Goal: Transaction & Acquisition: Book appointment/travel/reservation

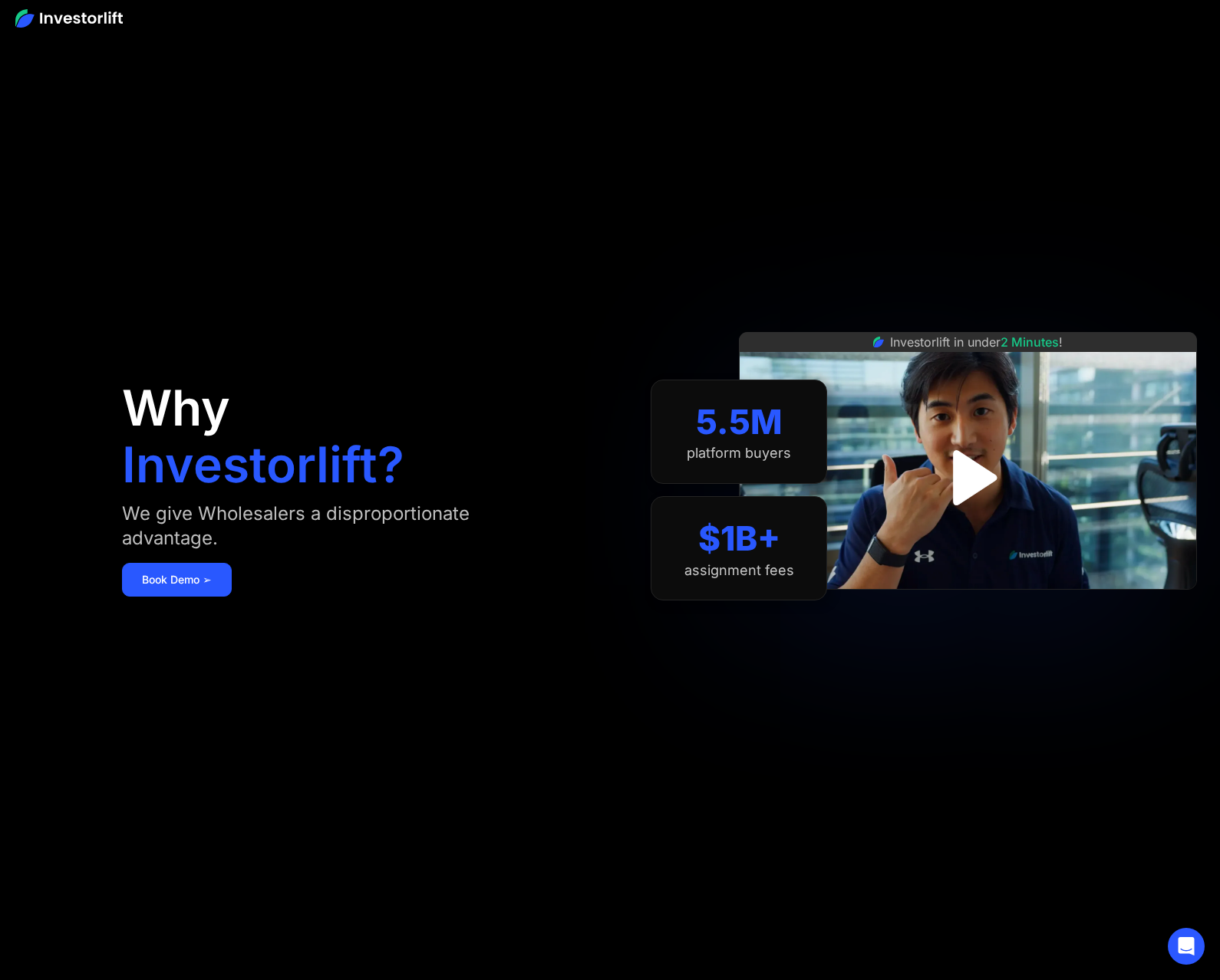
click at [969, 478] on img "open lightbox" at bounding box center [968, 477] width 99 height 99
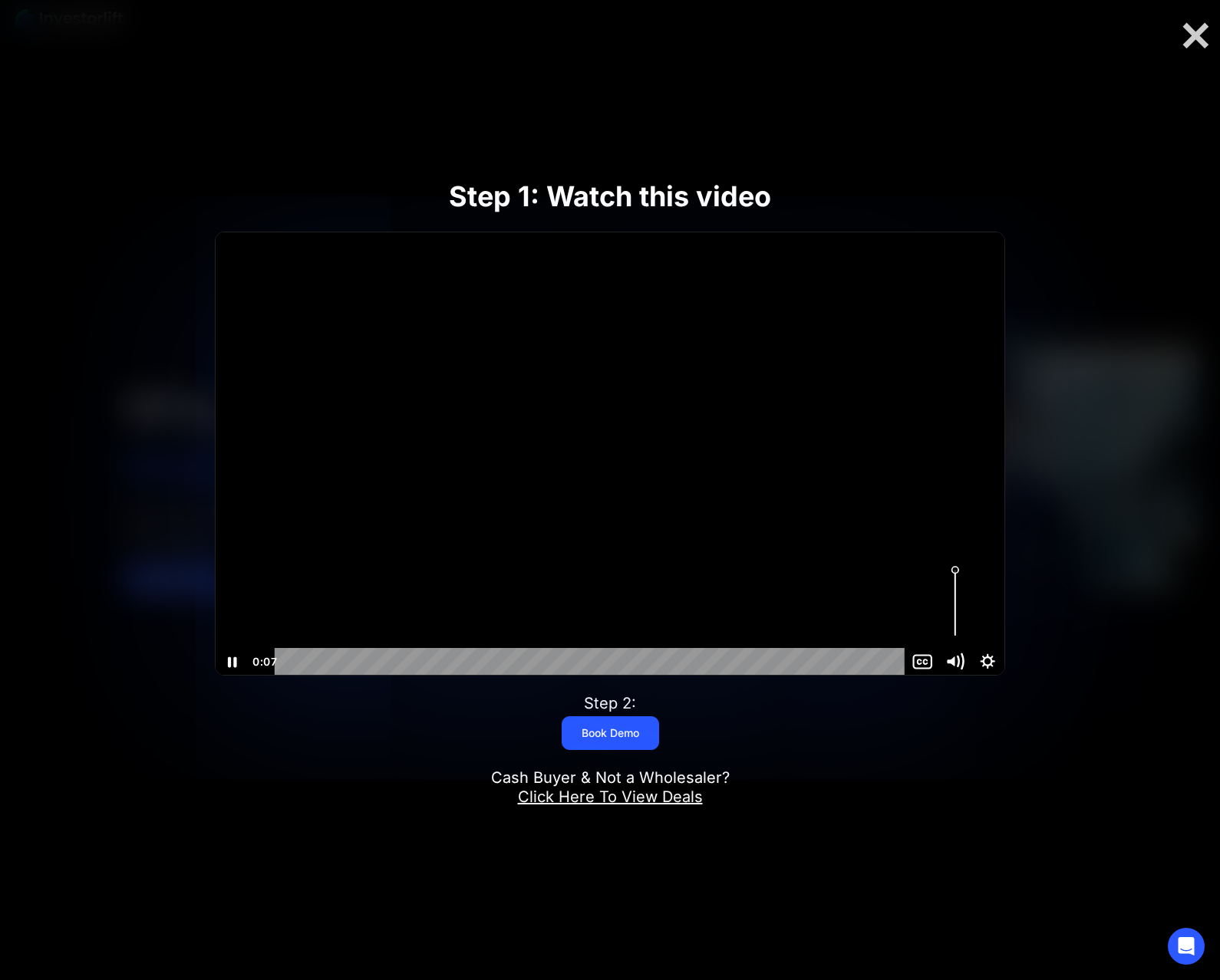
click at [959, 658] on icon "Mute" at bounding box center [954, 661] width 39 height 33
click at [950, 661] on icon "Unmute" at bounding box center [952, 661] width 6 height 7
drag, startPoint x: 957, startPoint y: 572, endPoint x: 957, endPoint y: 603, distance: 31.0
click at [957, 603] on div "Volume" at bounding box center [955, 602] width 12 height 12
drag, startPoint x: 959, startPoint y: 603, endPoint x: 959, endPoint y: 592, distance: 11.0
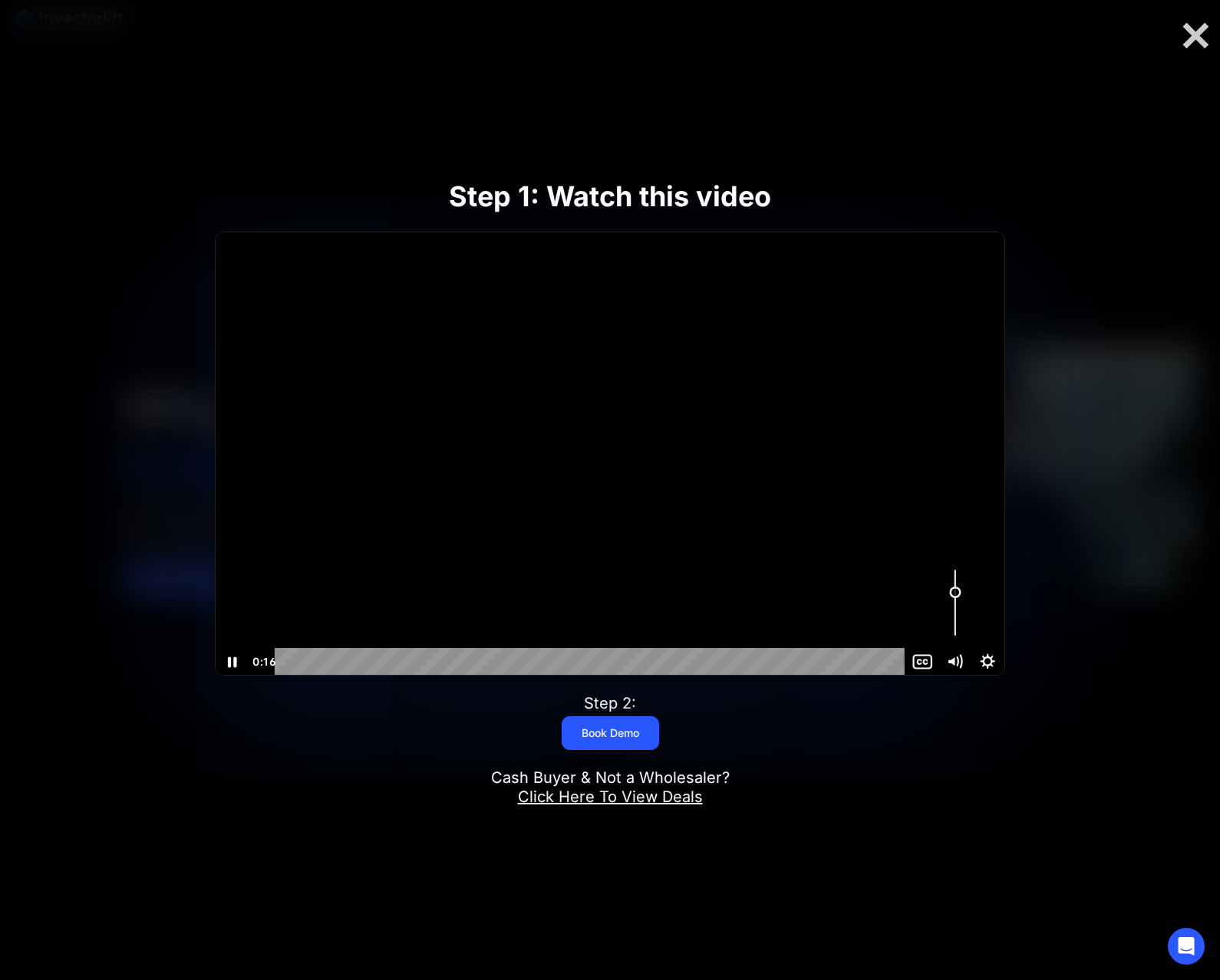
click at [959, 592] on div "Volume" at bounding box center [955, 591] width 12 height 12
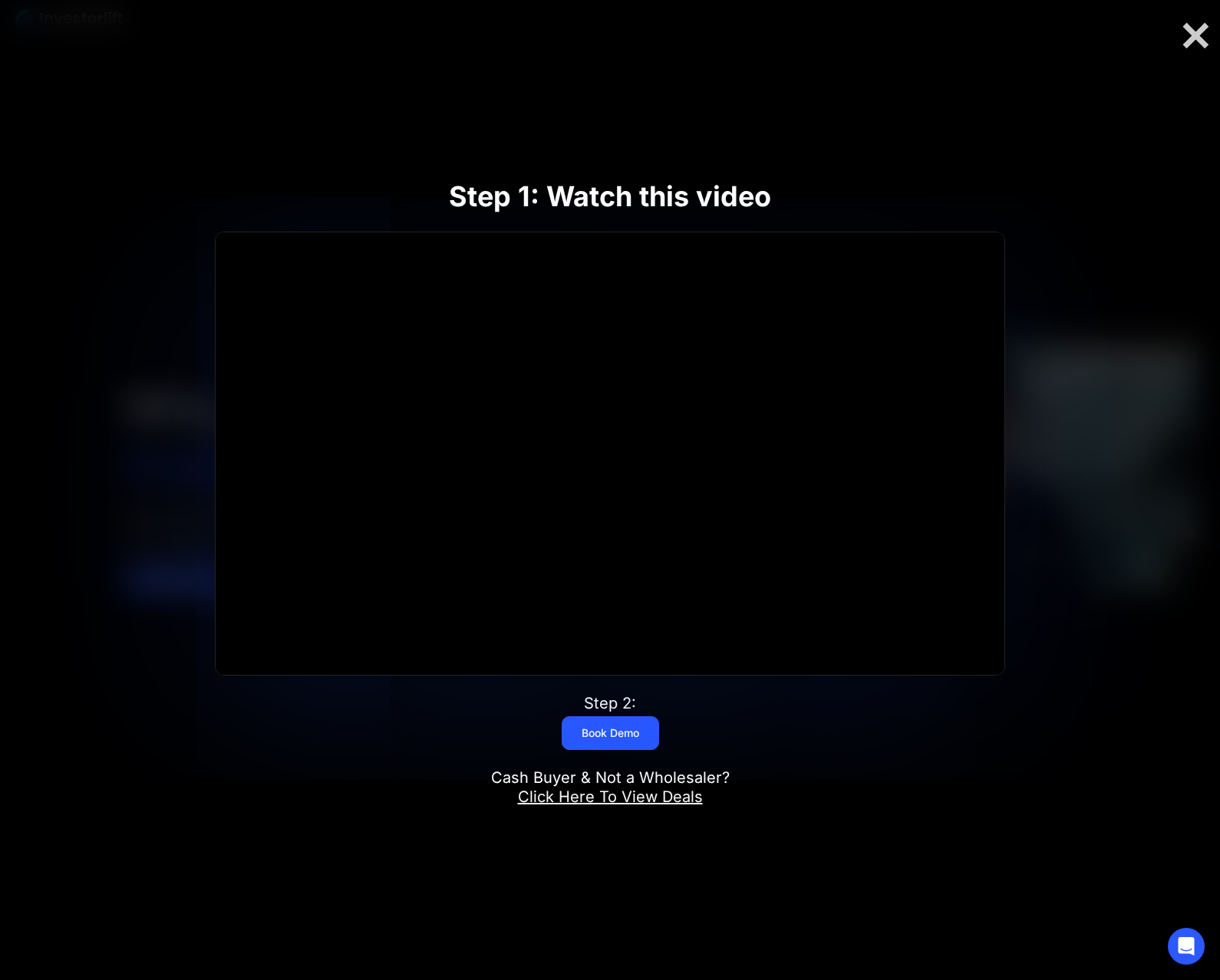
click at [653, 800] on link "Click Here To View Deals" at bounding box center [610, 797] width 185 height 18
click at [617, 746] on link "Book Demo" at bounding box center [610, 732] width 97 height 34
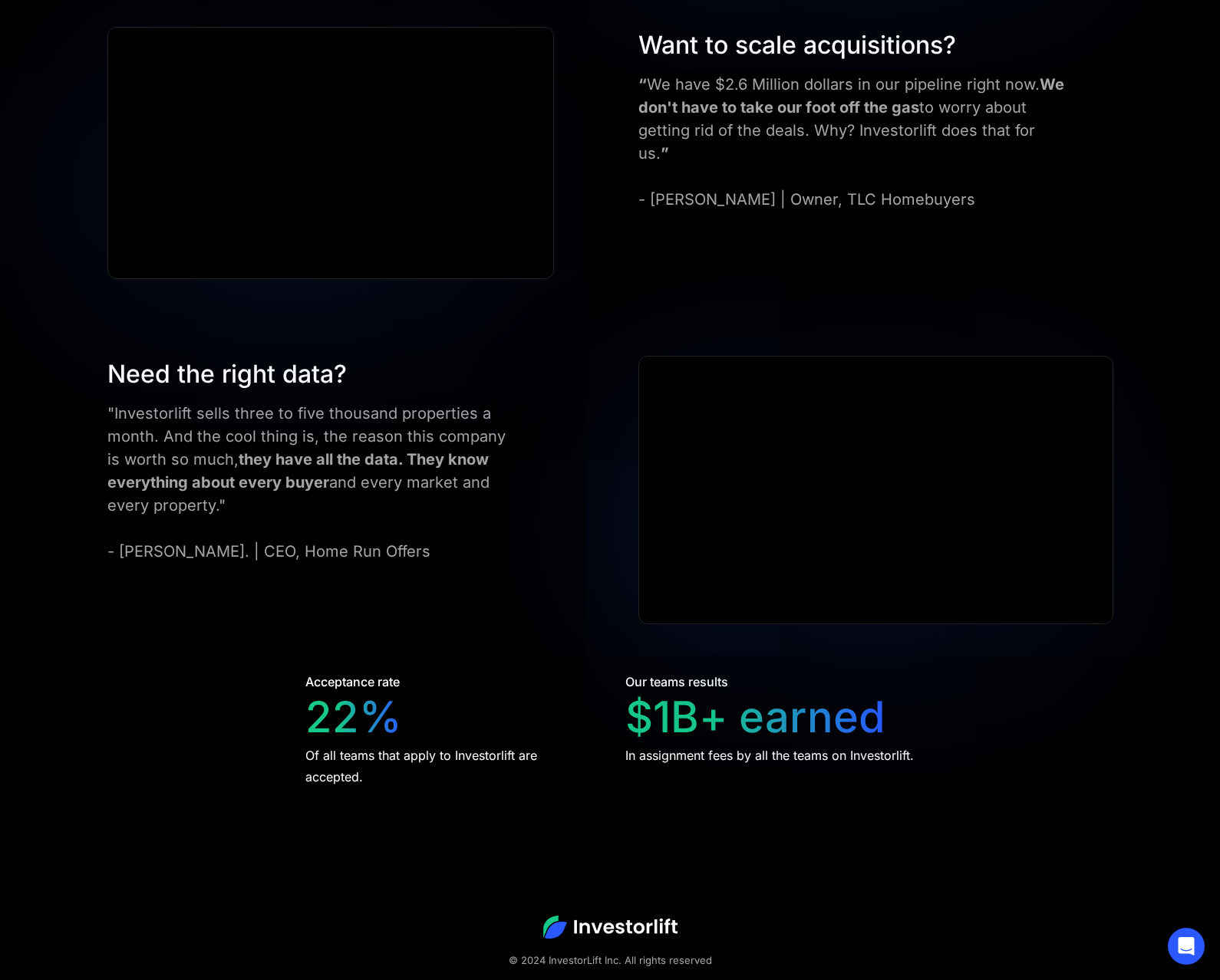
scroll to position [2695, 0]
